Goal: Information Seeking & Learning: Learn about a topic

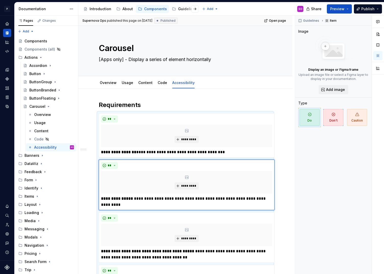
scroll to position [2, 0]
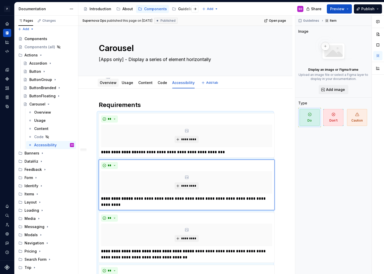
click at [112, 80] on div "Overview" at bounding box center [108, 82] width 17 height 5
click at [164, 82] on link "Code" at bounding box center [162, 82] width 9 height 4
type textarea "*"
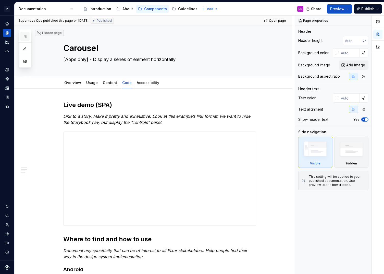
click at [26, 34] on icon "button" at bounding box center [25, 36] width 4 height 4
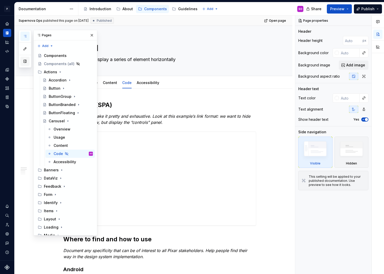
click at [24, 59] on button "button" at bounding box center [24, 61] width 9 height 9
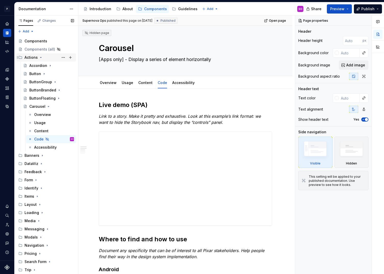
click at [40, 58] on icon "Page tree" at bounding box center [41, 57] width 4 height 4
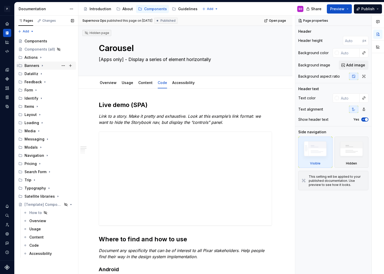
click at [42, 63] on div "Banners" at bounding box center [49, 65] width 50 height 7
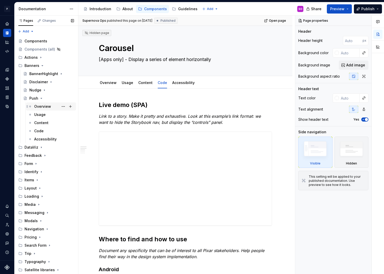
click at [43, 106] on div "Overview" at bounding box center [42, 106] width 17 height 5
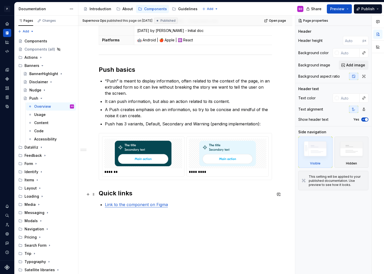
scroll to position [182, 0]
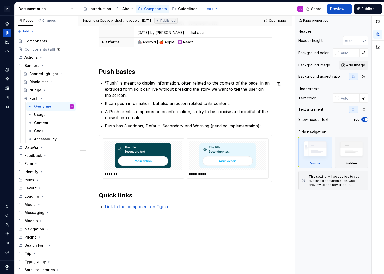
type textarea "*"
click at [124, 127] on p "Push has 3 variants, Default, Secondary and Warning (pending implementation):" at bounding box center [188, 126] width 167 height 6
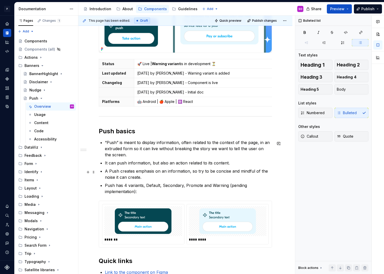
scroll to position [119, 0]
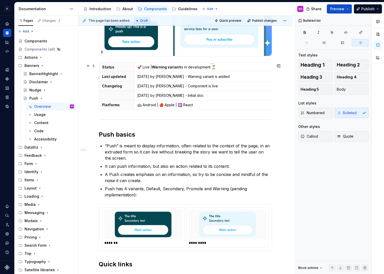
click at [138, 78] on p "[DATE] by [PERSON_NAME] - Warning variant is added" at bounding box center [212, 76] width 150 height 5
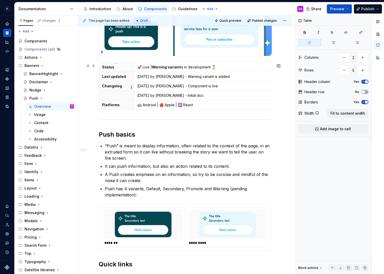
click at [132, 86] on html "P pixar SO Design system data Documentation Accessibility guide for tree Page t…" at bounding box center [192, 137] width 384 height 274
click at [111, 91] on html "P pixar SO Design system data Documentation Accessibility guide for tree Page t…" at bounding box center [192, 137] width 384 height 274
click at [99, 96] on html "P pixar SO Design system data Documentation Accessibility guide for tree Page t…" at bounding box center [192, 137] width 384 height 274
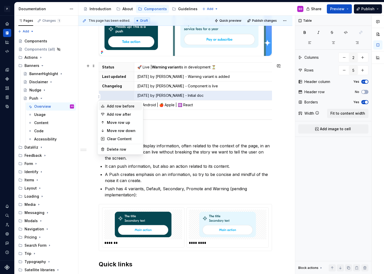
click at [111, 104] on div "Add row before" at bounding box center [123, 106] width 33 height 5
type input "6"
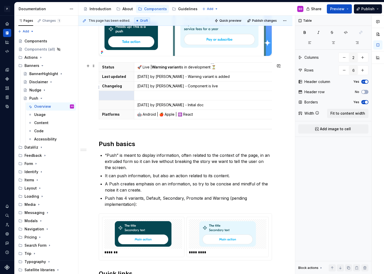
click at [140, 85] on p "[DATE] by [PERSON_NAME] - Component is live" at bounding box center [212, 85] width 150 height 5
click at [152, 98] on p at bounding box center [212, 95] width 150 height 5
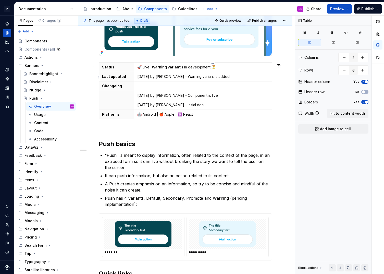
click at [138, 77] on p "[DATE] by [PERSON_NAME] - Warning variant is added" at bounding box center [212, 76] width 150 height 5
click at [151, 89] on p at bounding box center [212, 85] width 150 height 5
click at [145, 77] on p at bounding box center [212, 76] width 150 height 5
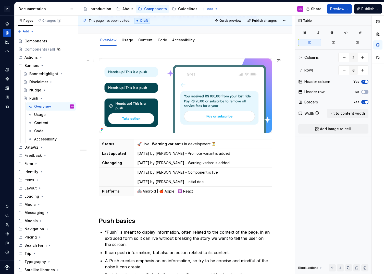
scroll to position [36, 0]
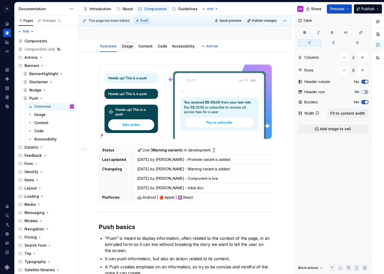
click at [127, 47] on link "Usage" at bounding box center [127, 46] width 11 height 4
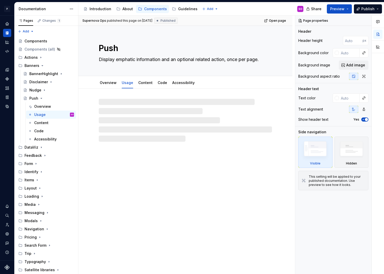
type textarea "*"
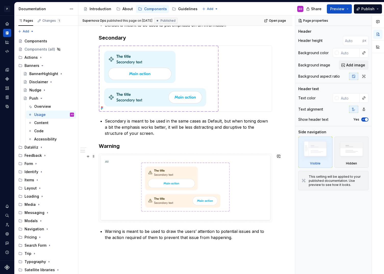
scroll to position [218, 0]
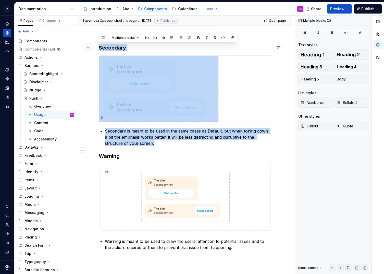
drag, startPoint x: 143, startPoint y: 145, endPoint x: 89, endPoint y: 47, distance: 111.9
click at [99, 47] on div "When to use? When you want to create some emphasis on an information (for examp…" at bounding box center [185, 69] width 173 height 374
copy div "Secondary Secondary is meant to be used in the same cases as Default, but when …"
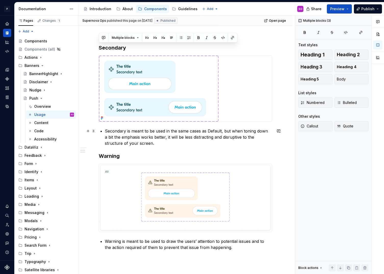
click at [147, 142] on p "Secondary is meant to be used in the same cases as Default, but when toning dow…" at bounding box center [188, 137] width 167 height 18
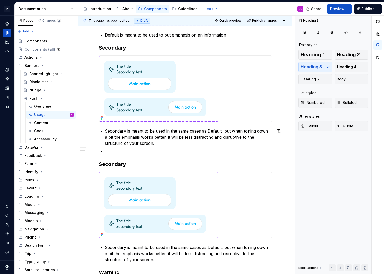
click at [118, 157] on div "When to use? When you want to create some emphasis on an information (for examp…" at bounding box center [185, 124] width 173 height 484
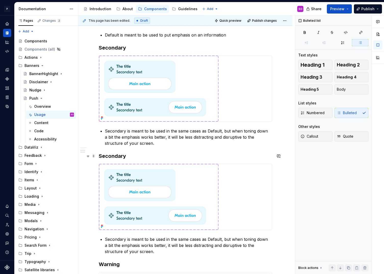
click at [112, 155] on h3 "Secondary" at bounding box center [185, 155] width 173 height 7
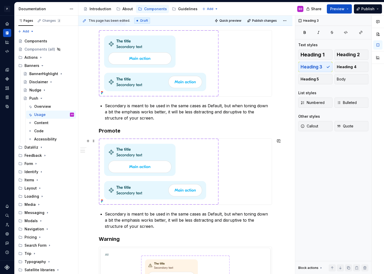
scroll to position [249, 0]
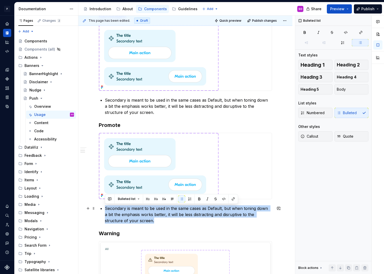
drag, startPoint x: 139, startPoint y: 220, endPoint x: 104, endPoint y: 207, distance: 37.5
click at [104, 207] on div "When to use? When you want to create some emphasis on an information (for examp…" at bounding box center [185, 89] width 173 height 476
click at [143, 220] on p "Secondary is meant to be used in the same cases as Default, but when toning dow…" at bounding box center [188, 214] width 167 height 18
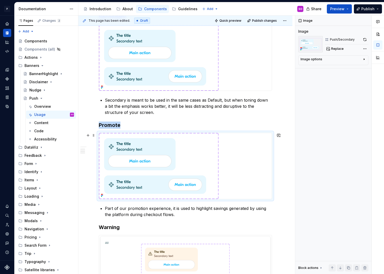
click at [183, 162] on img at bounding box center [158, 166] width 119 height 66
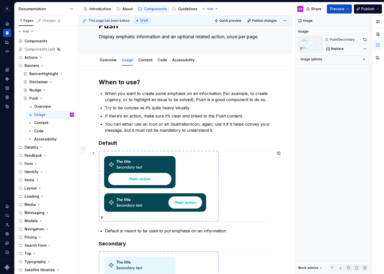
scroll to position [22, 0]
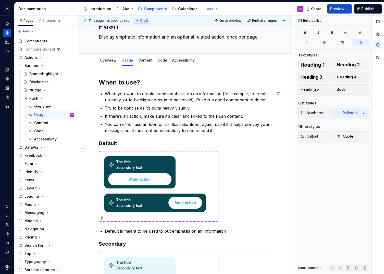
click at [200, 108] on p "Try to be concise as it’s quite heavy visually" at bounding box center [188, 108] width 167 height 6
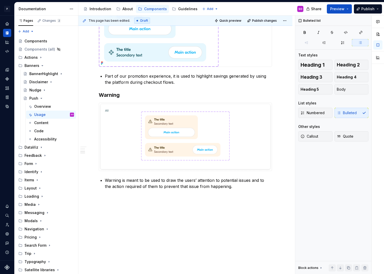
scroll to position [386, 0]
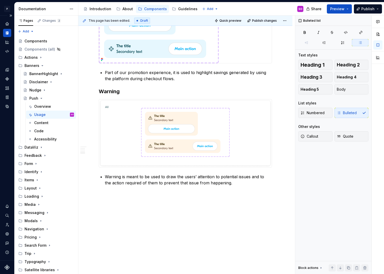
type textarea "*"
